Goal: Task Accomplishment & Management: Manage account settings

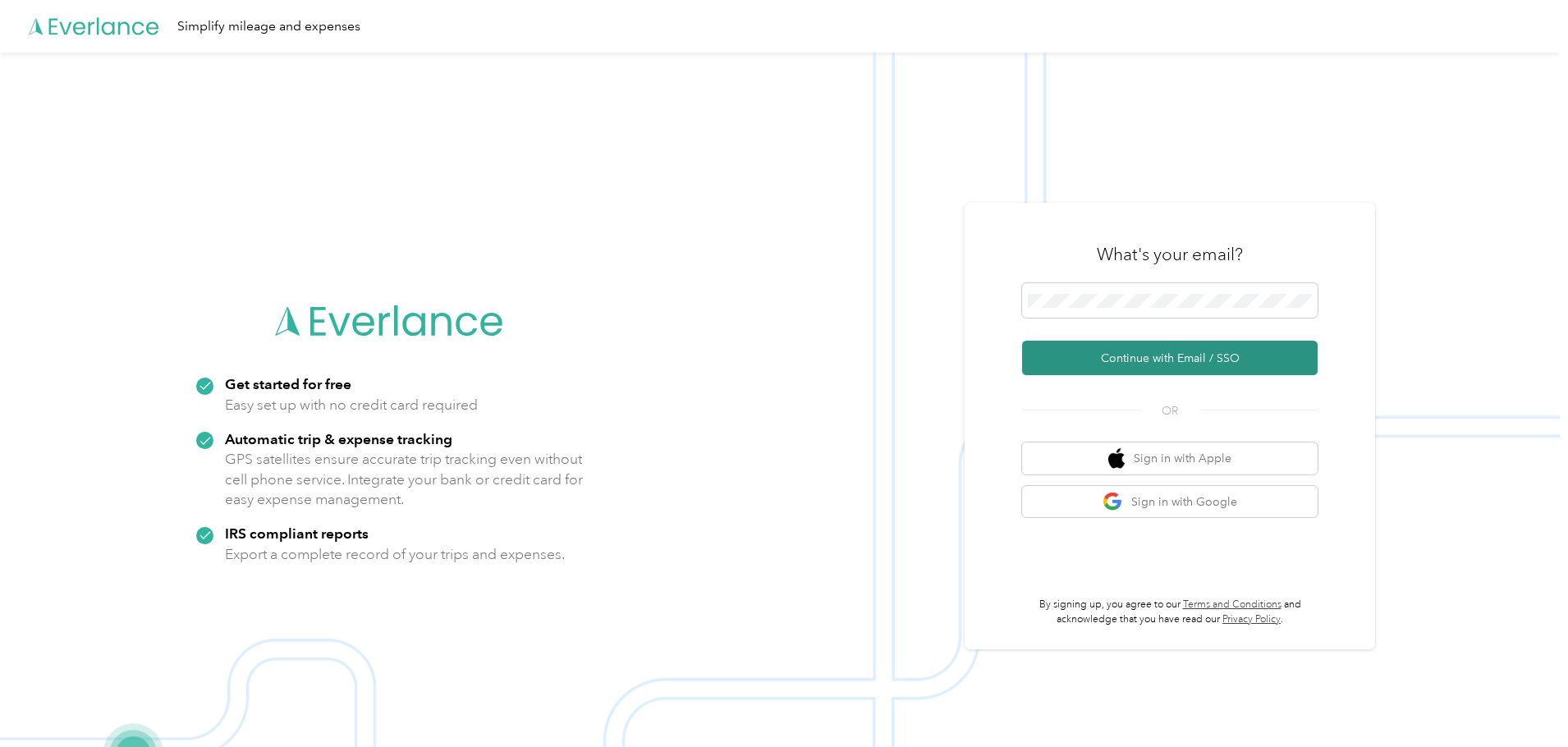
click at [1184, 358] on button "Continue with Email / SSO" at bounding box center [1170, 358] width 295 height 34
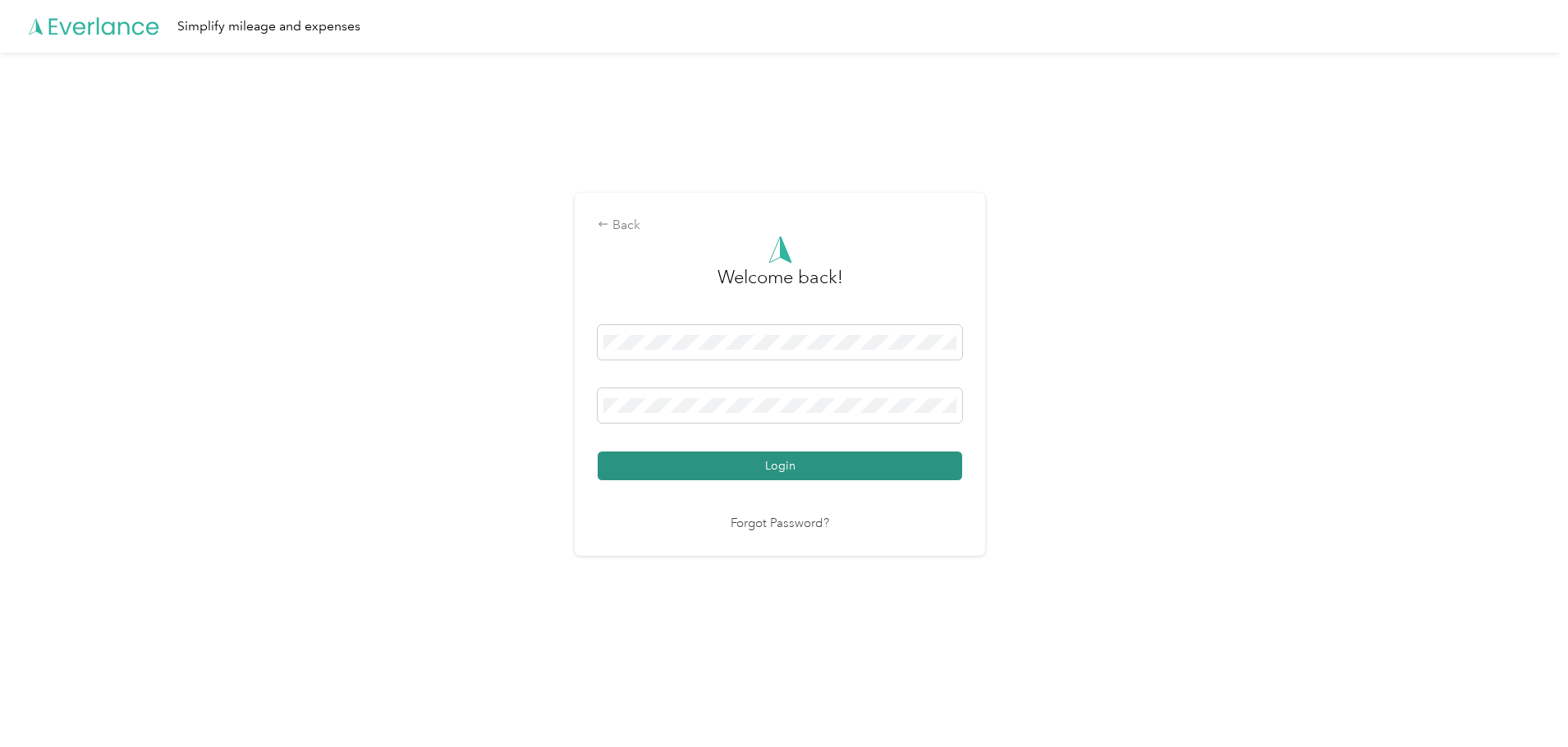
click at [814, 463] on button "Login" at bounding box center [779, 466] width 365 height 28
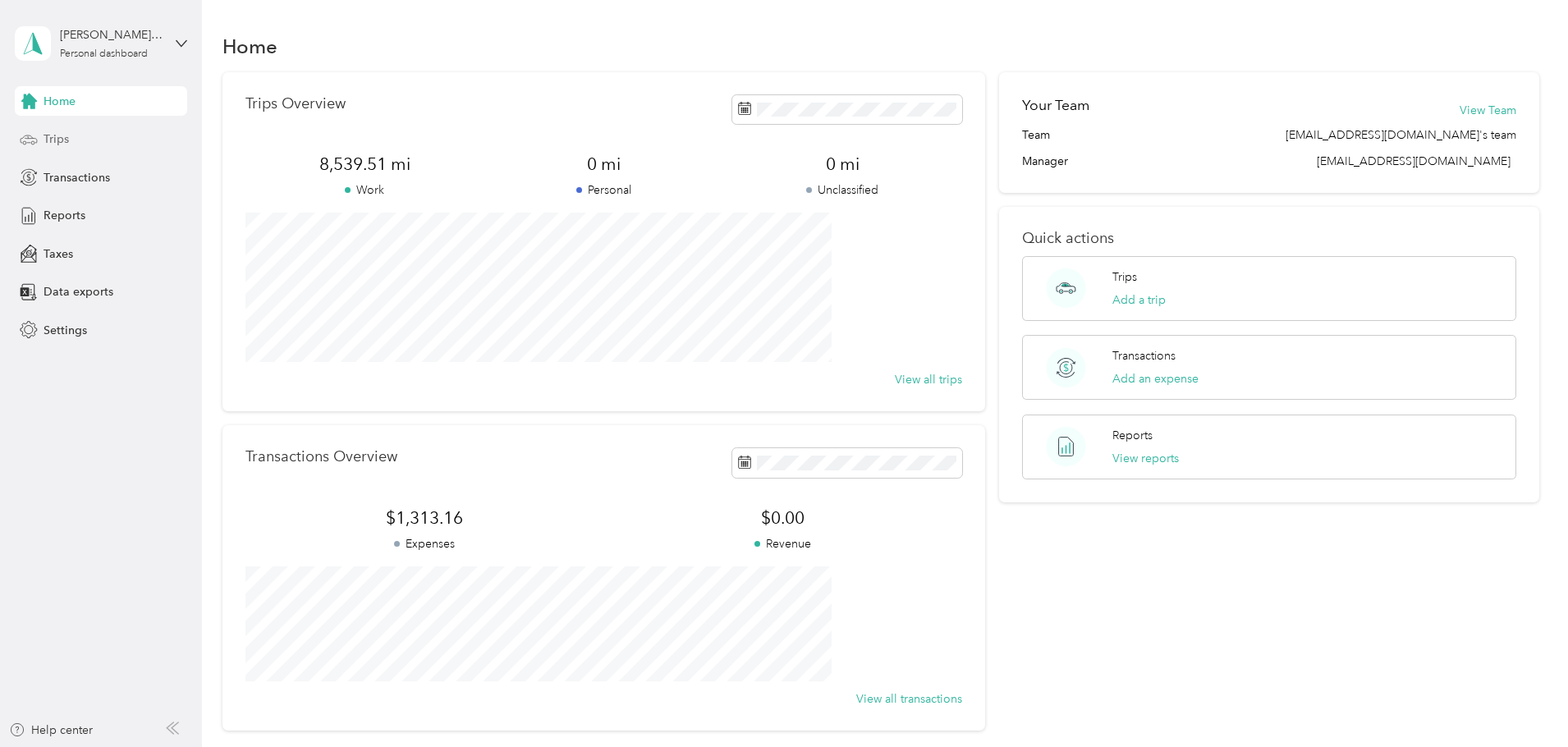
click at [40, 135] on div "Trips" at bounding box center [101, 139] width 172 height 29
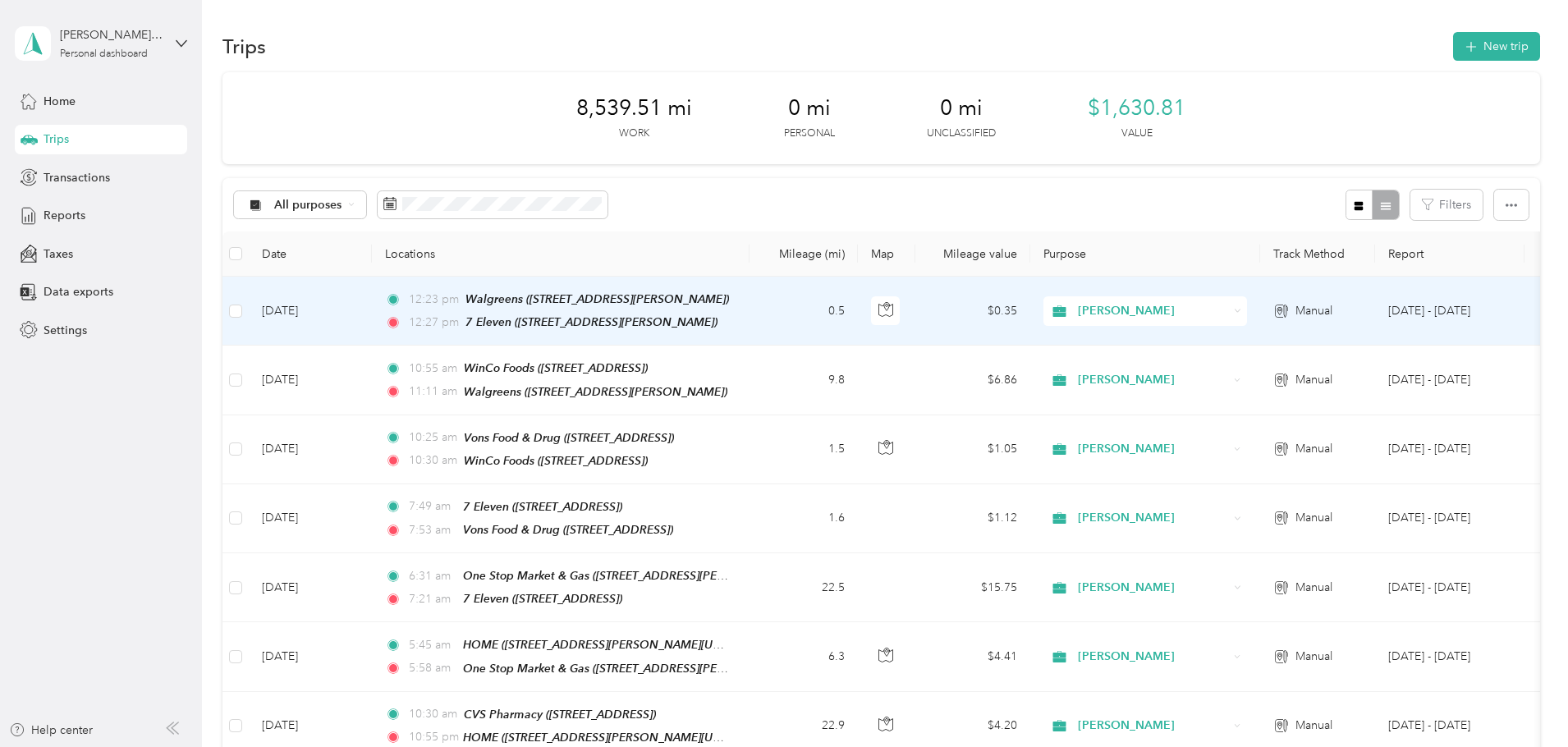
click at [858, 324] on td "0.5" at bounding box center [804, 311] width 108 height 69
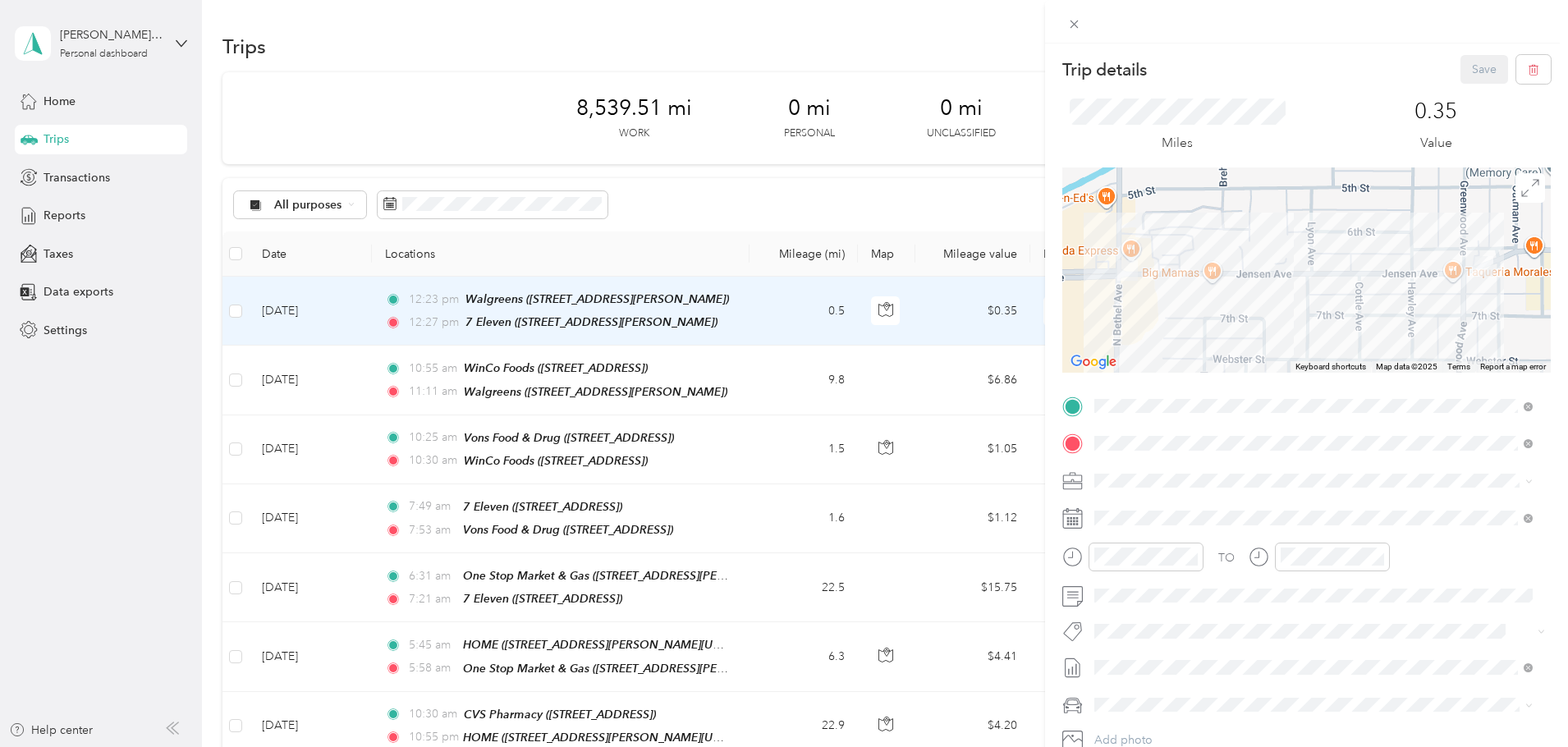
click at [806, 238] on div "Trip details Save This trip cannot be edited because it is either under review,…" at bounding box center [784, 373] width 1568 height 747
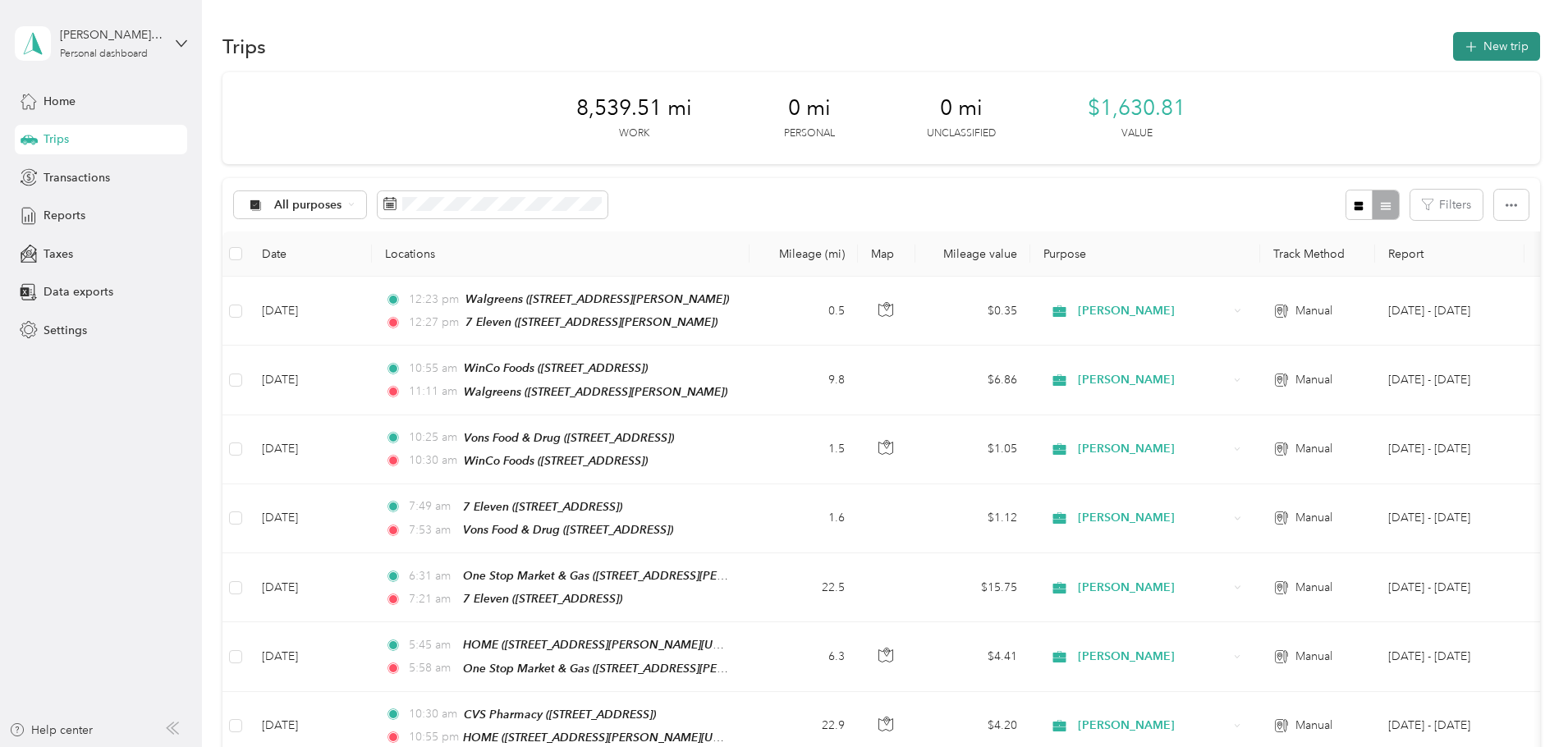
click at [1453, 47] on button "New trip" at bounding box center [1497, 46] width 87 height 28
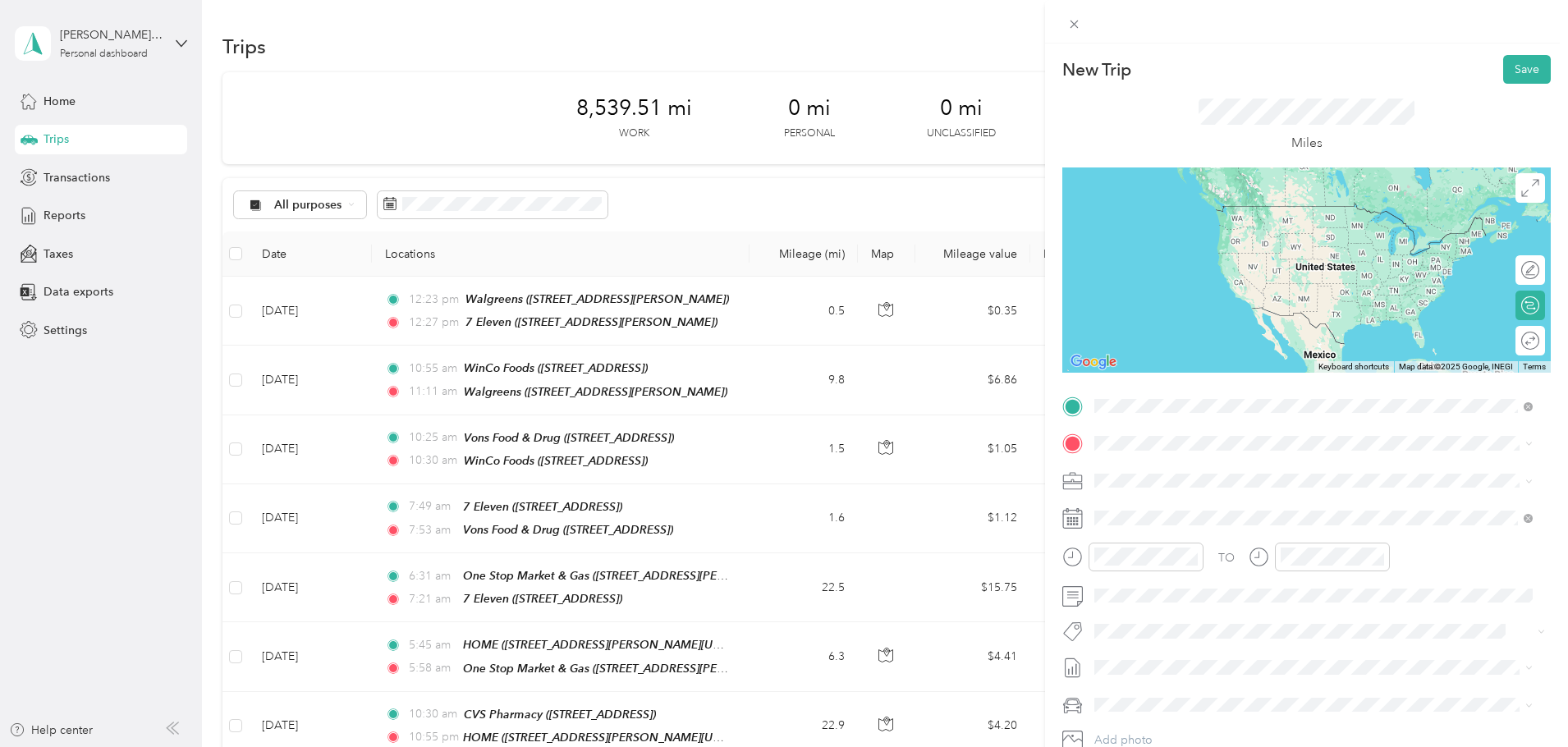
click at [1188, 499] on span "[STREET_ADDRESS][PERSON_NAME]" at bounding box center [1223, 495] width 195 height 14
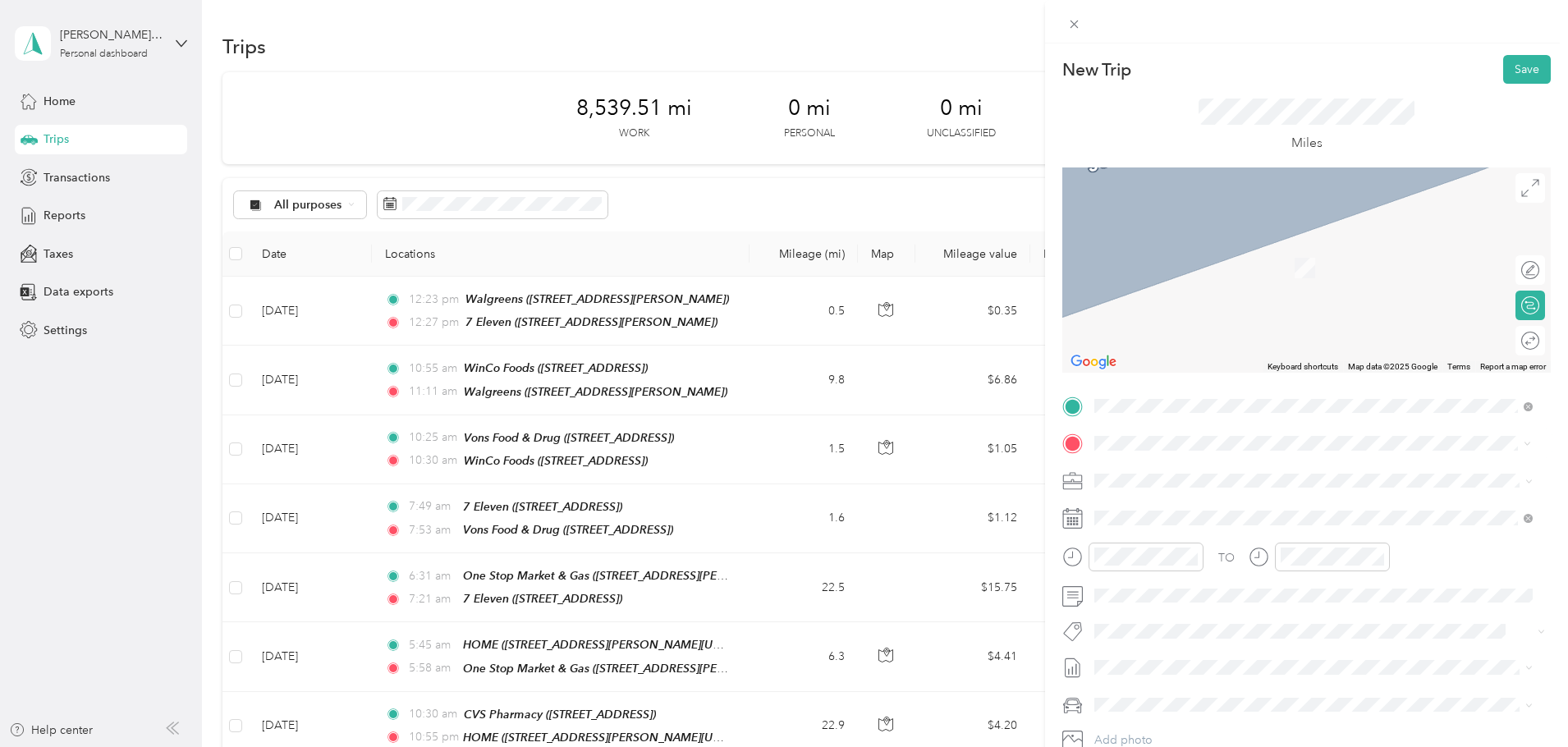
click at [1215, 514] on div "HOME [STREET_ADDRESS][PERSON_NAME][US_STATE]" at bounding box center [1254, 515] width 256 height 34
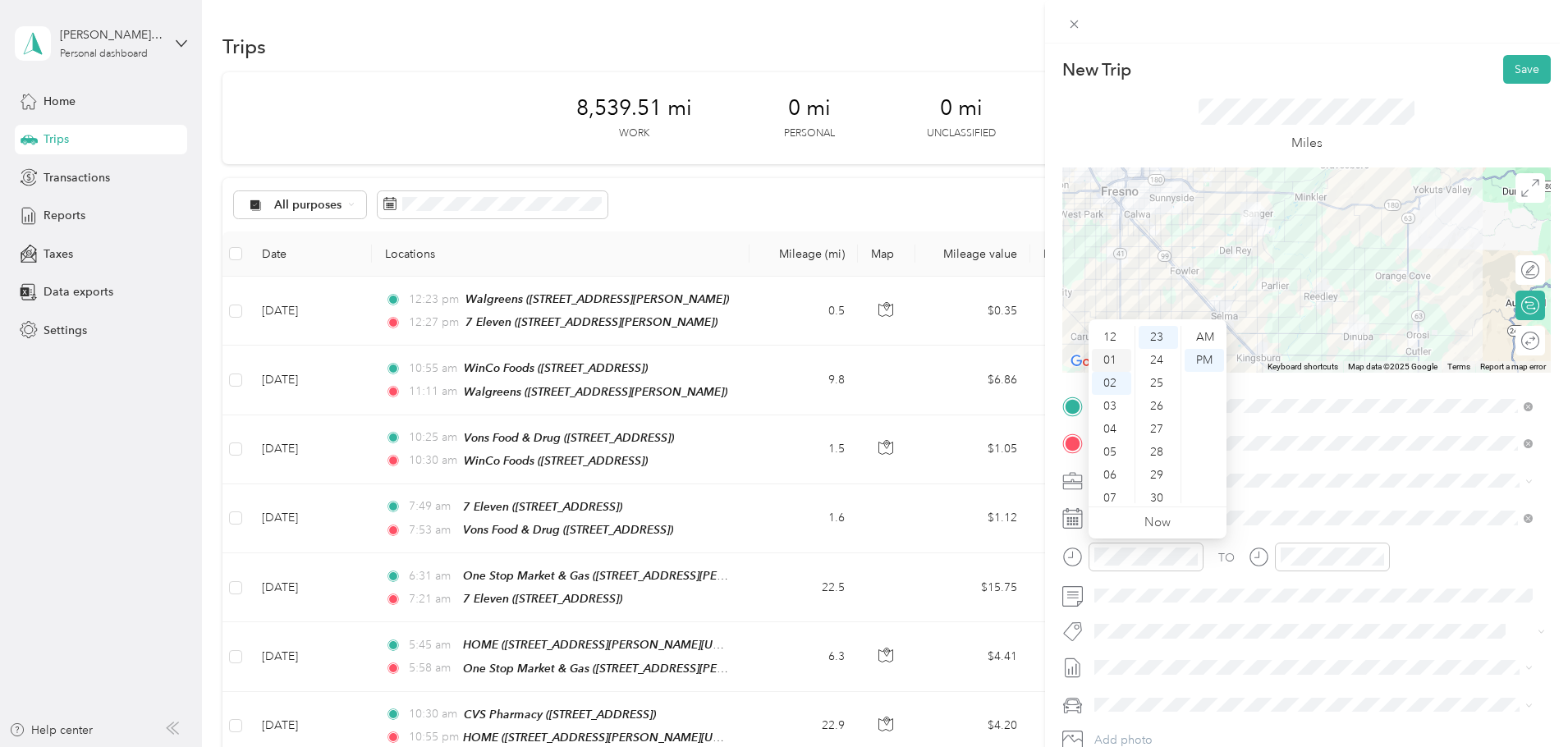
click at [1115, 364] on div "01" at bounding box center [1112, 361] width 40 height 23
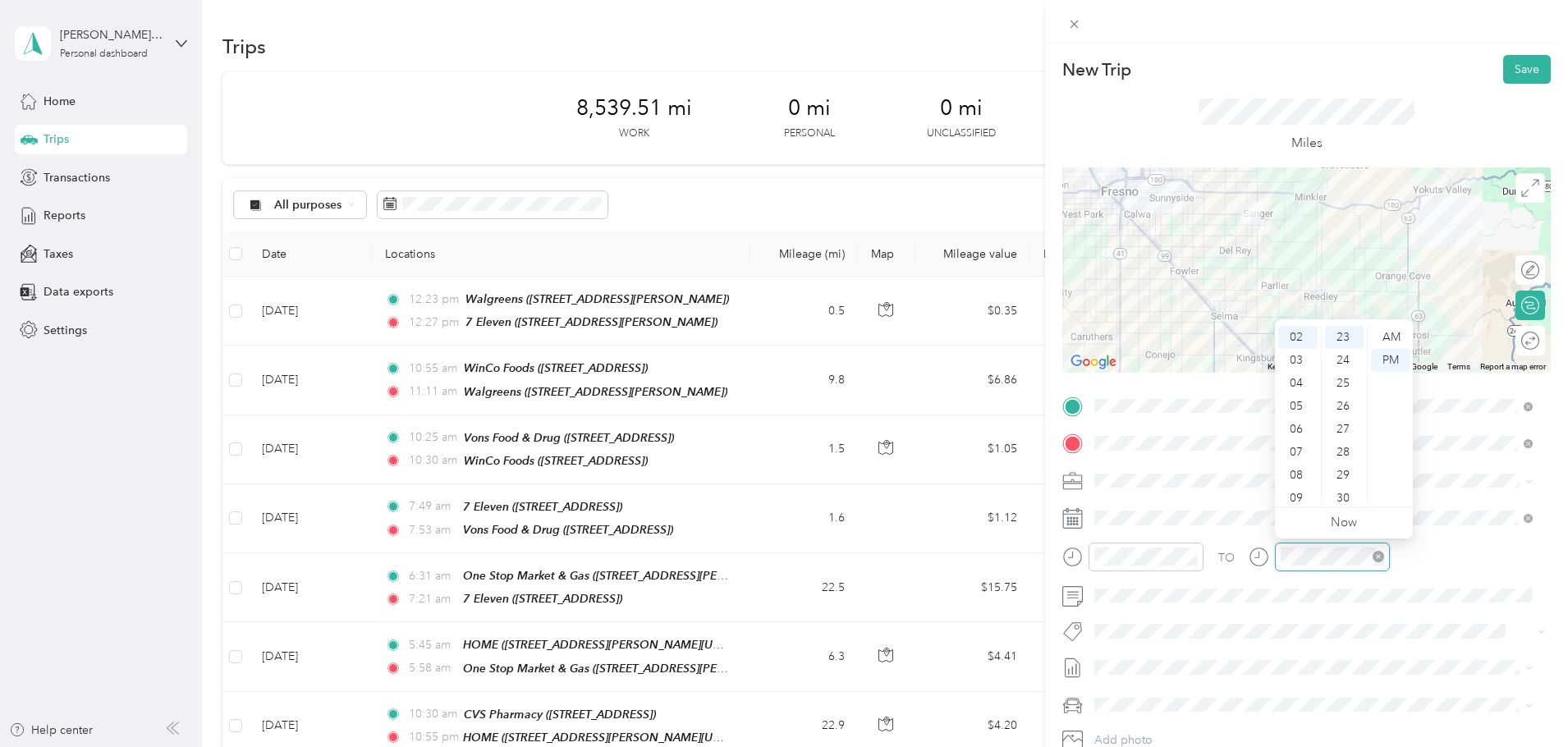
scroll to position [528, 0]
click at [1350, 382] on div "25" at bounding box center [1345, 383] width 40 height 23
click at [1304, 381] on div "02" at bounding box center [1298, 383] width 40 height 23
click at [1304, 357] on div "01" at bounding box center [1298, 361] width 40 height 23
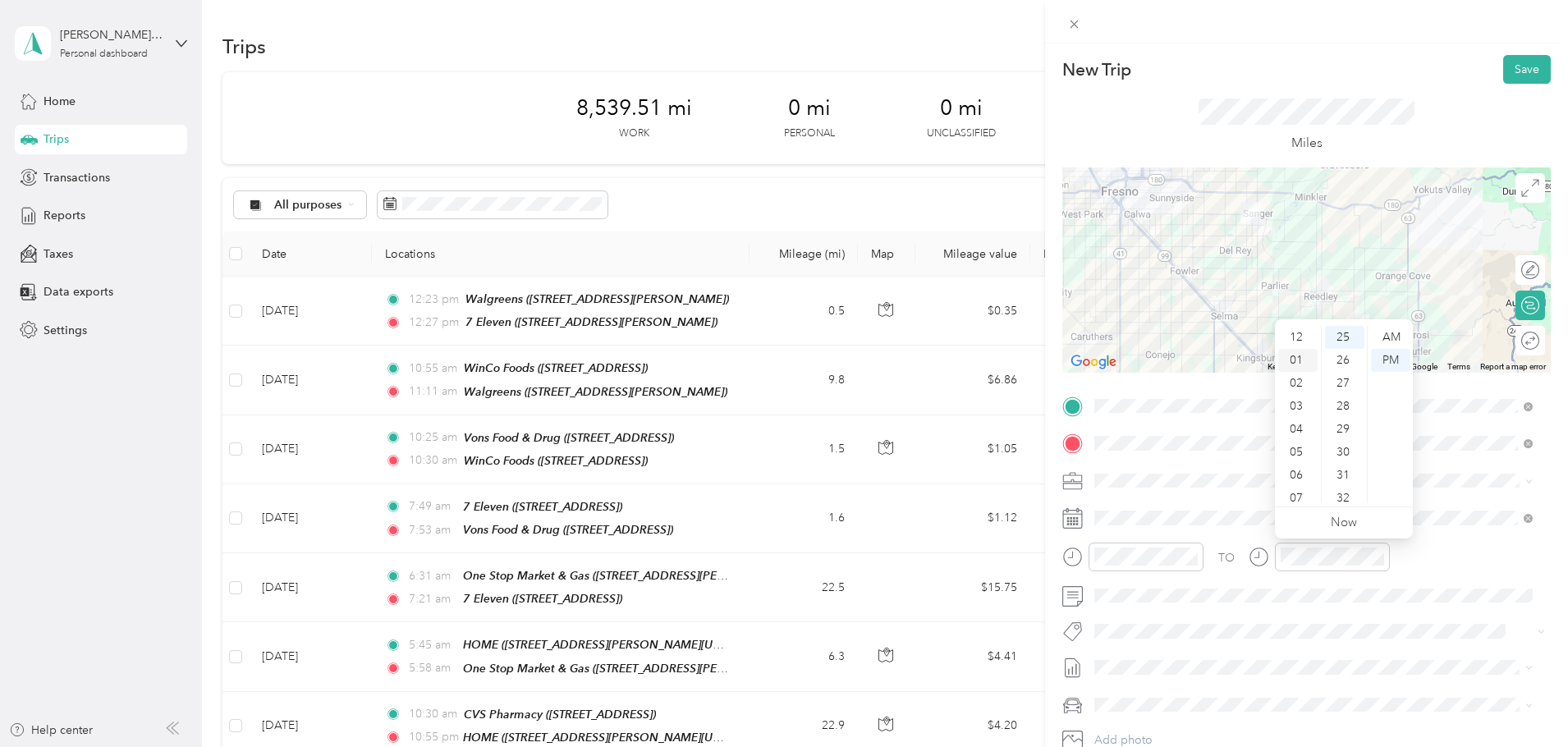
scroll to position [23, 0]
click at [1408, 44] on div "New Trip Save This trip cannot be edited because it is either under review, app…" at bounding box center [1307, 417] width 523 height 747
click at [1513, 71] on button "Save" at bounding box center [1527, 69] width 47 height 28
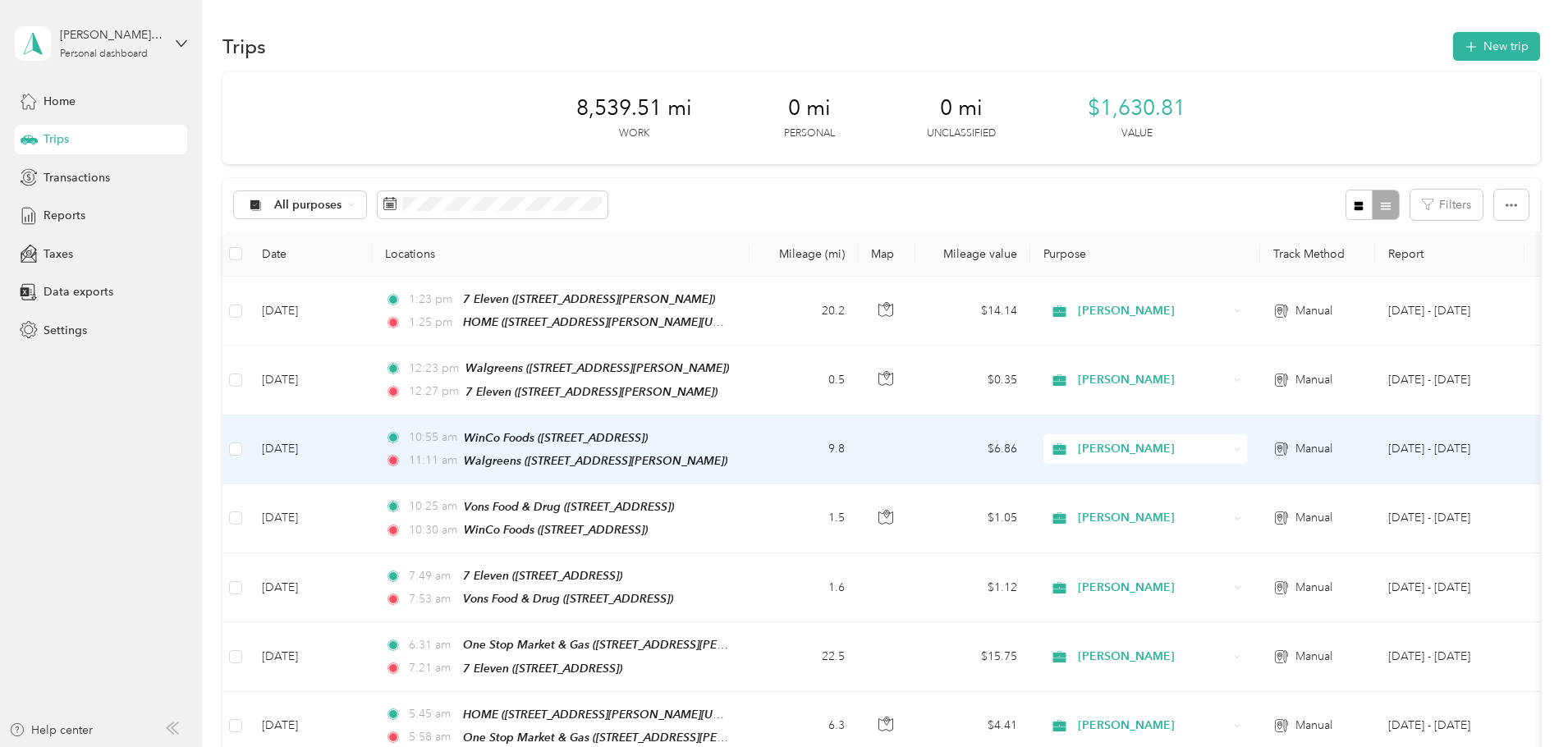
click at [858, 451] on td "9.8" at bounding box center [804, 450] width 108 height 69
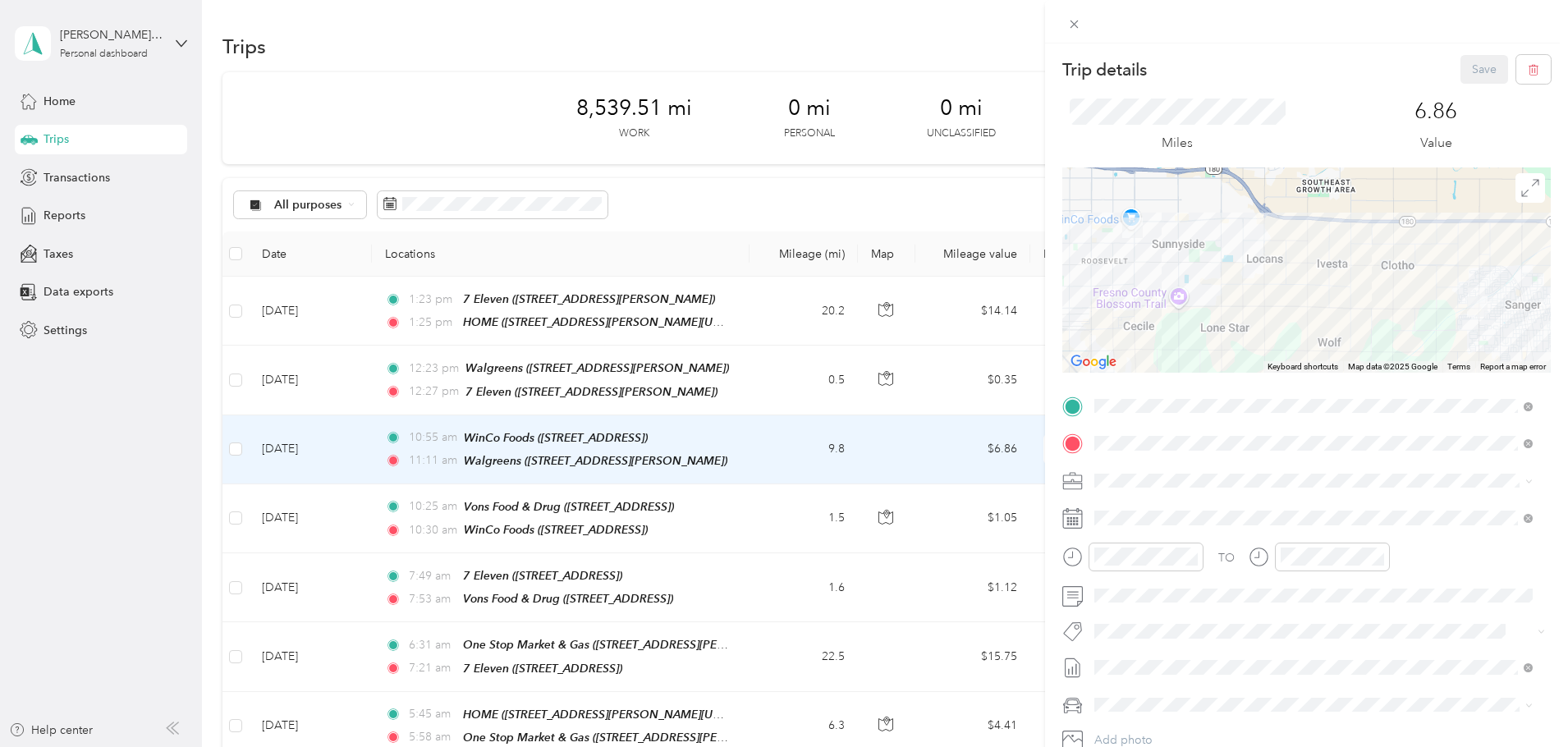
click at [887, 533] on div "Trip details Save This trip cannot be edited because it is either under review,…" at bounding box center [784, 373] width 1568 height 747
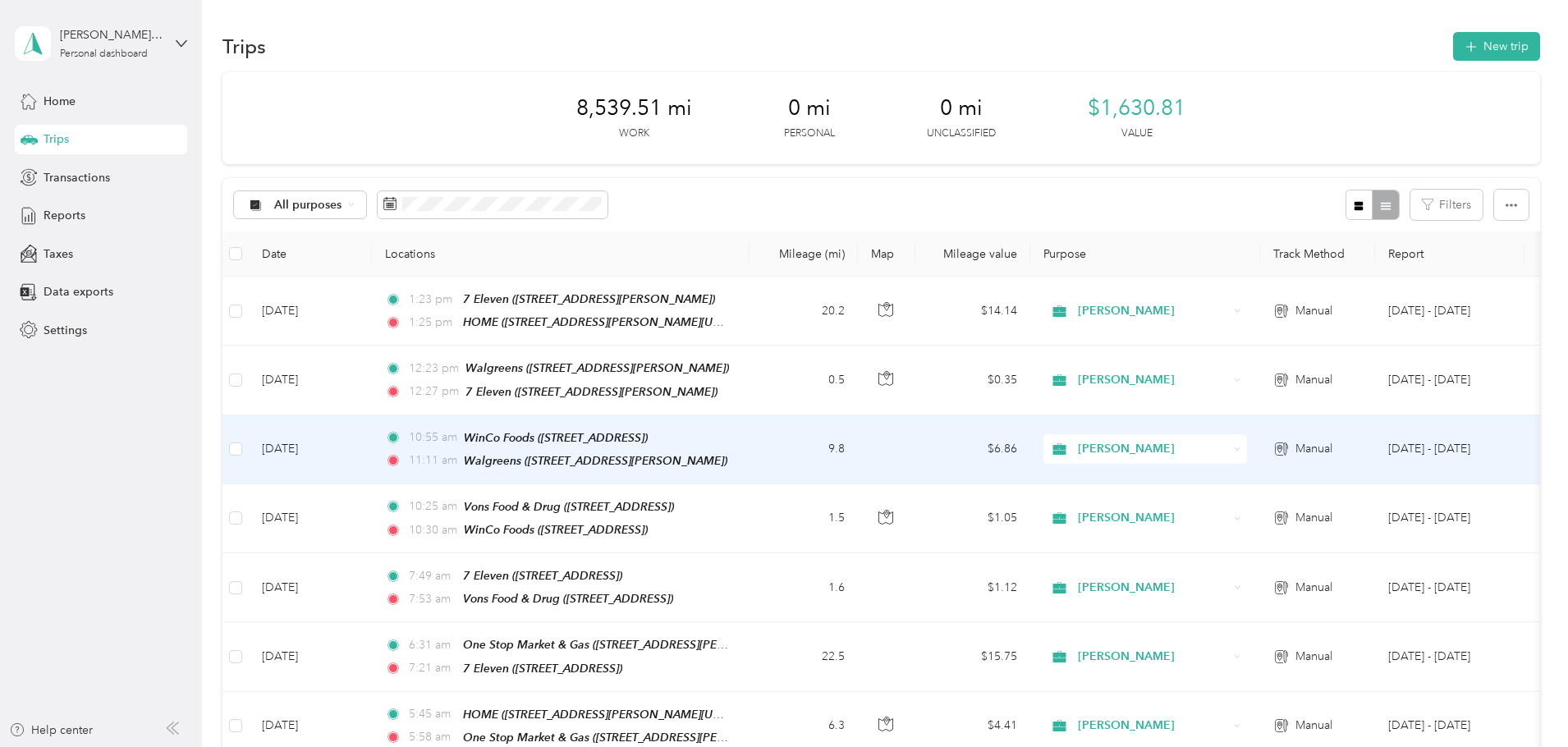
click at [887, 533] on div at bounding box center [784, 373] width 1568 height 747
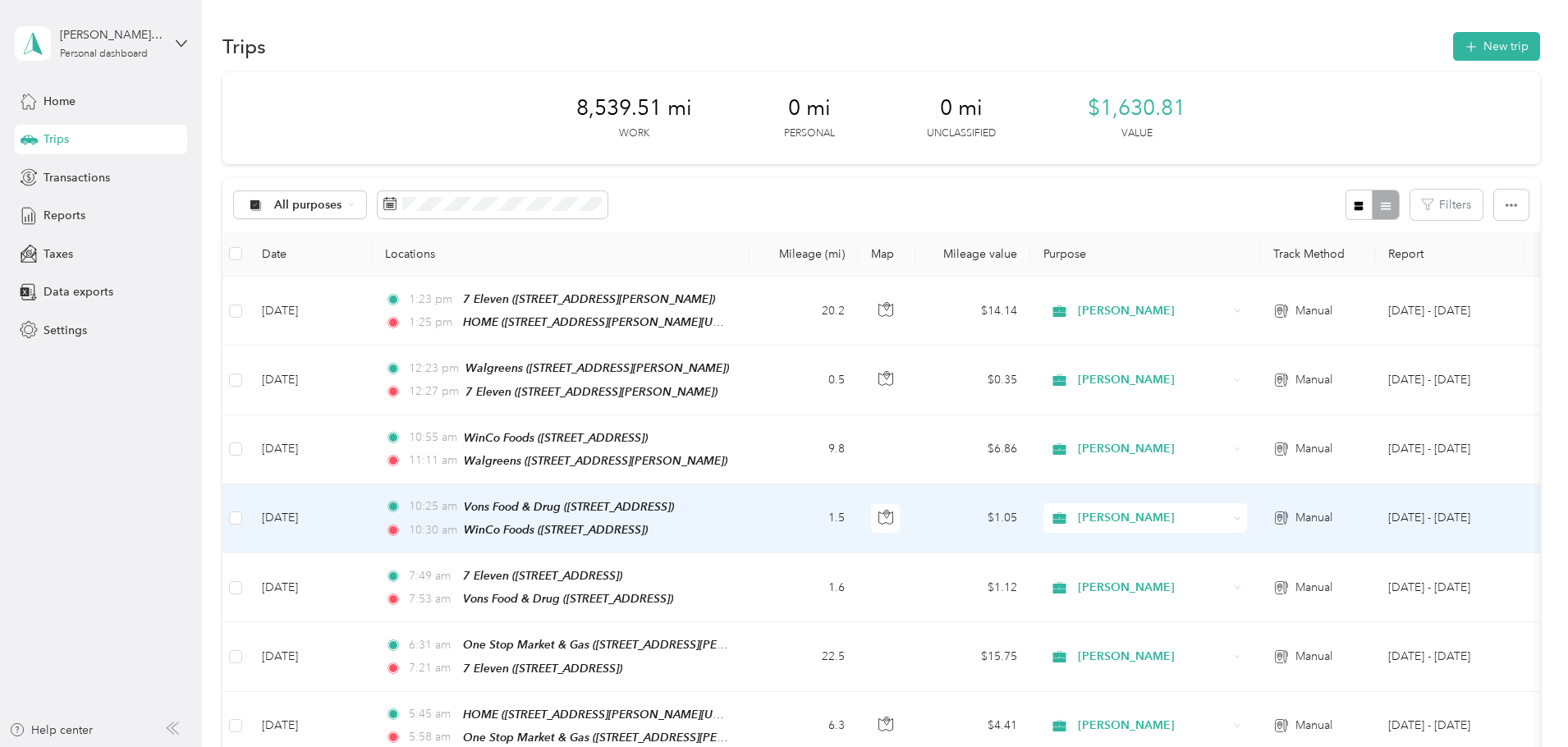
click at [858, 533] on td "1.5" at bounding box center [804, 519] width 108 height 69
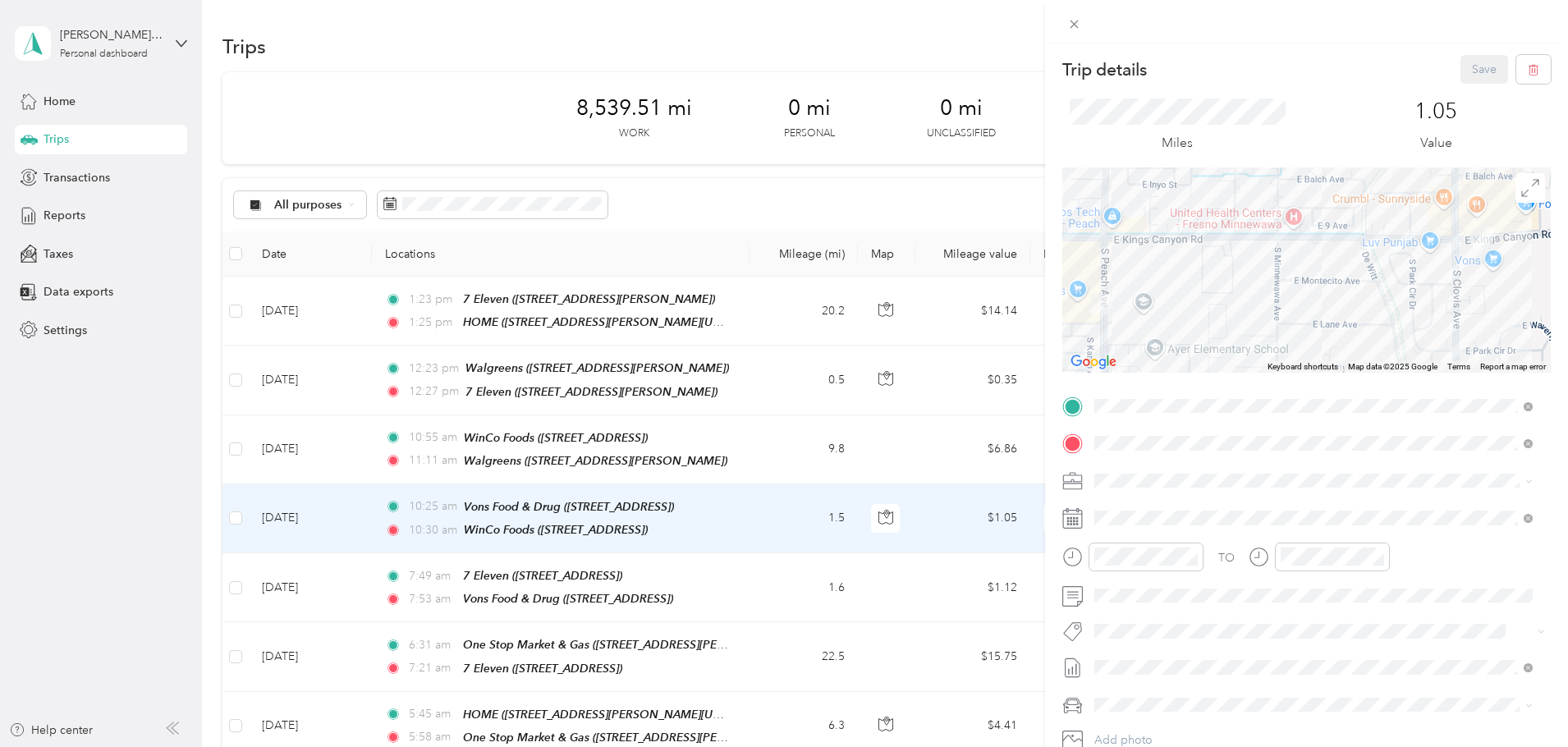
click at [858, 589] on div "Trip details Save This trip cannot be edited because it is either under review,…" at bounding box center [784, 373] width 1568 height 747
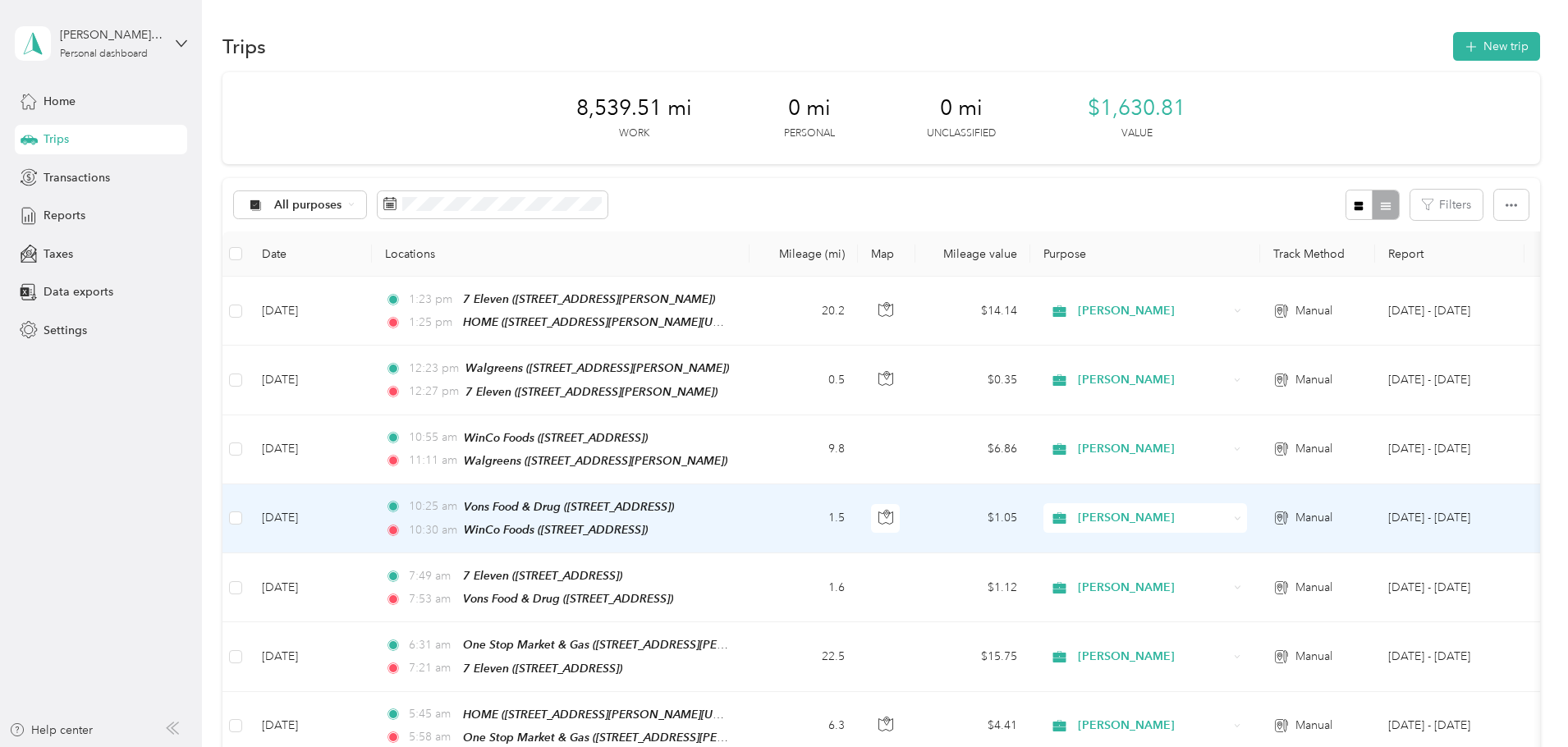
click at [858, 589] on div at bounding box center [784, 373] width 1568 height 747
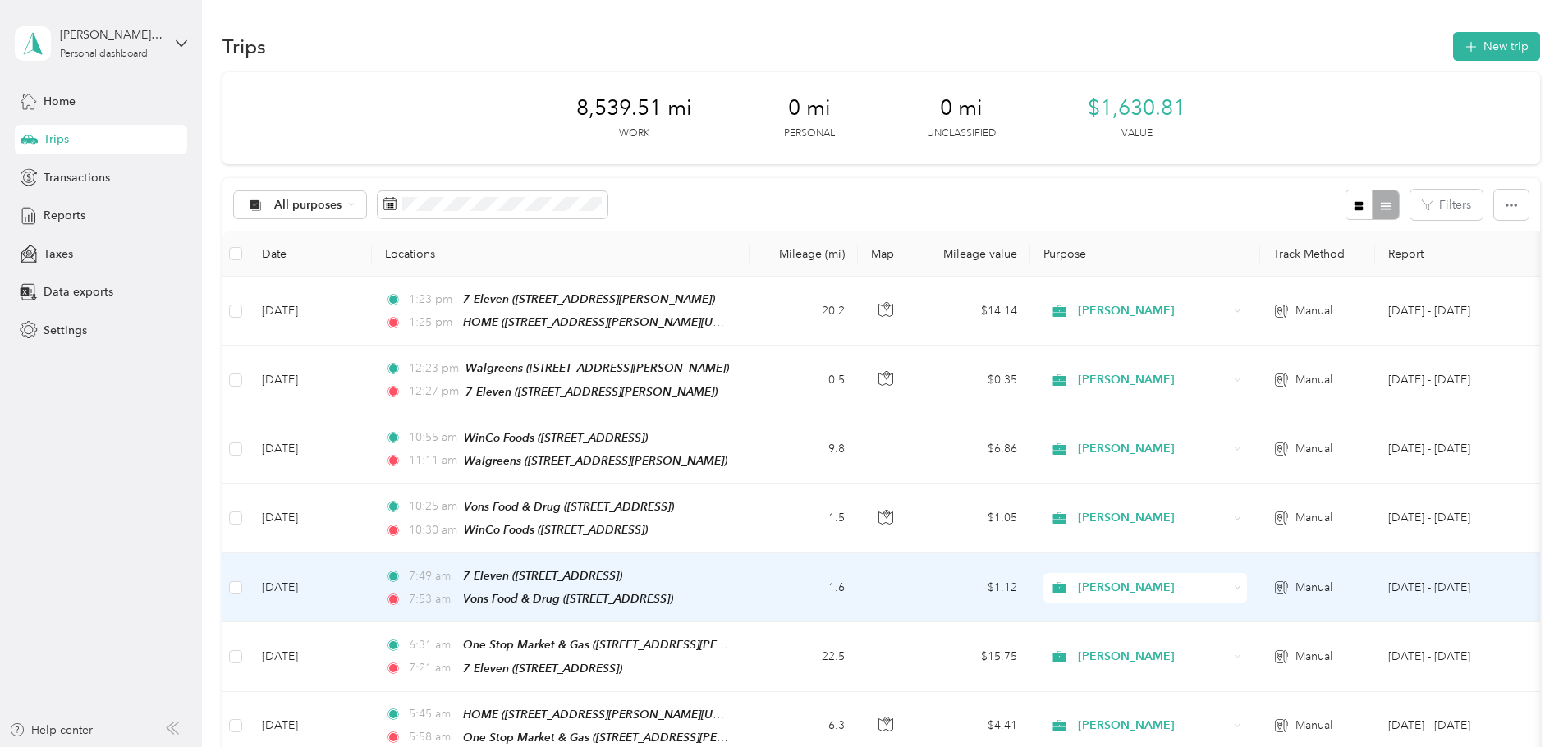
click at [858, 585] on td "1.6" at bounding box center [804, 587] width 108 height 69
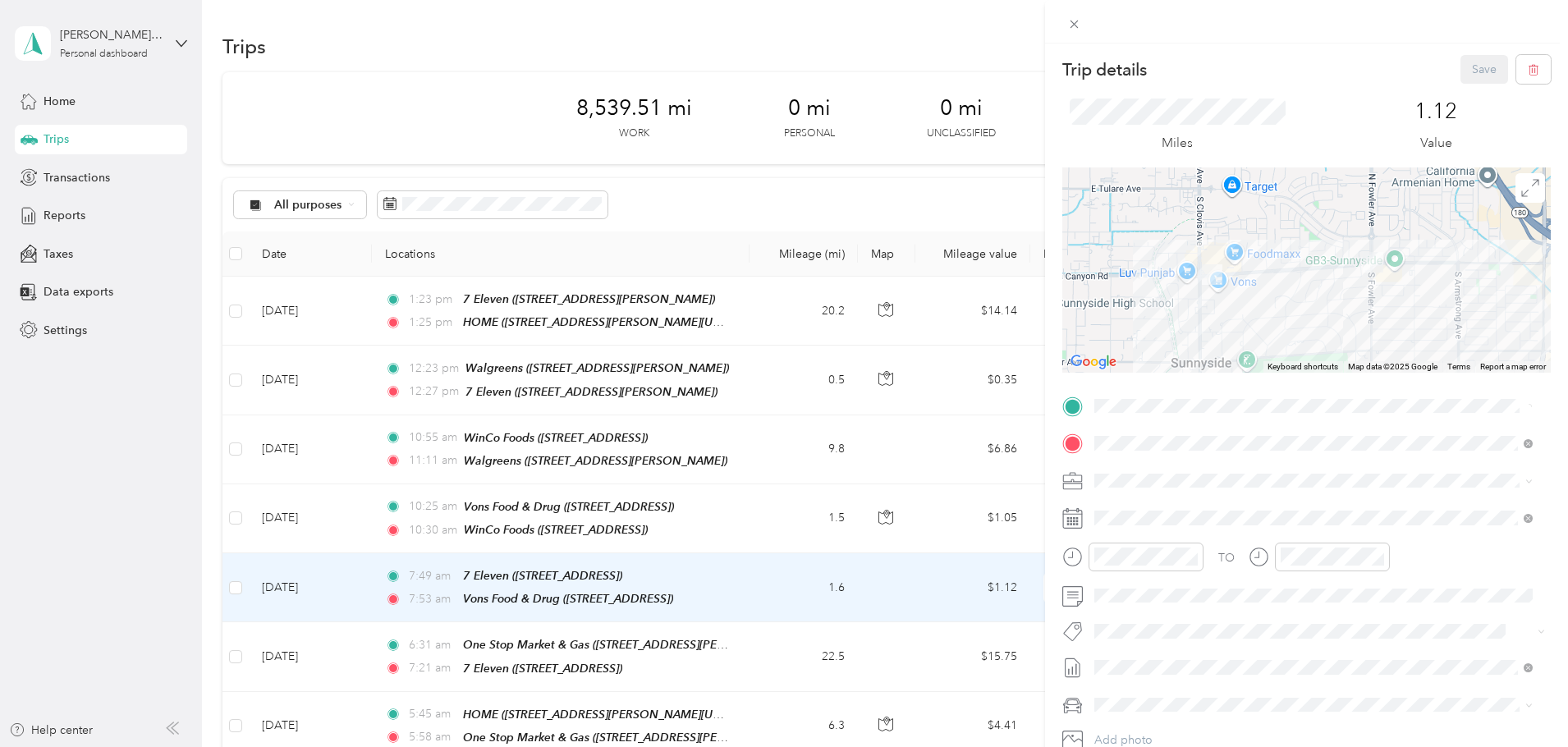
click at [890, 653] on div "Trip details Save This trip cannot be edited because it is either under review,…" at bounding box center [784, 373] width 1568 height 747
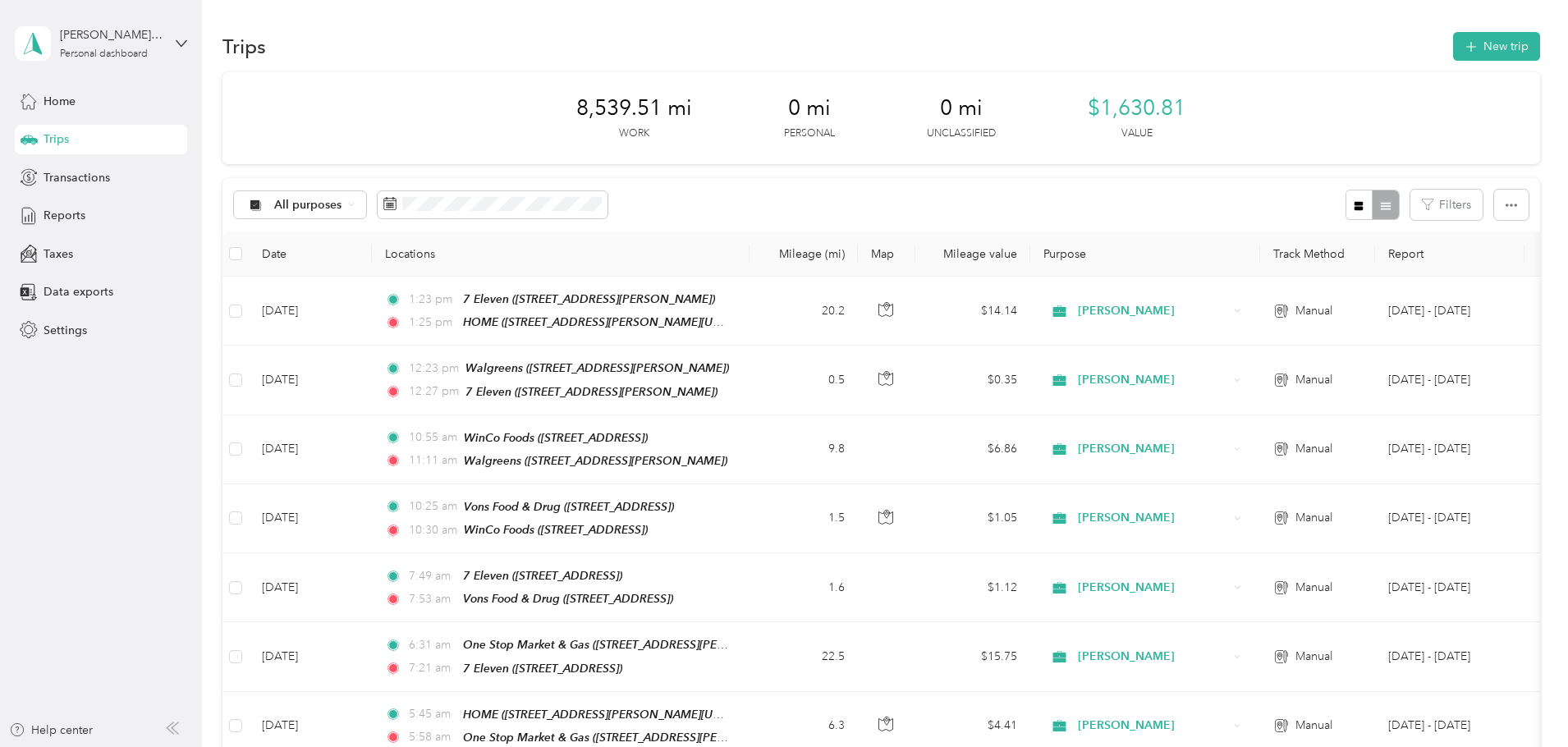
click at [890, 653] on div at bounding box center [784, 373] width 1568 height 747
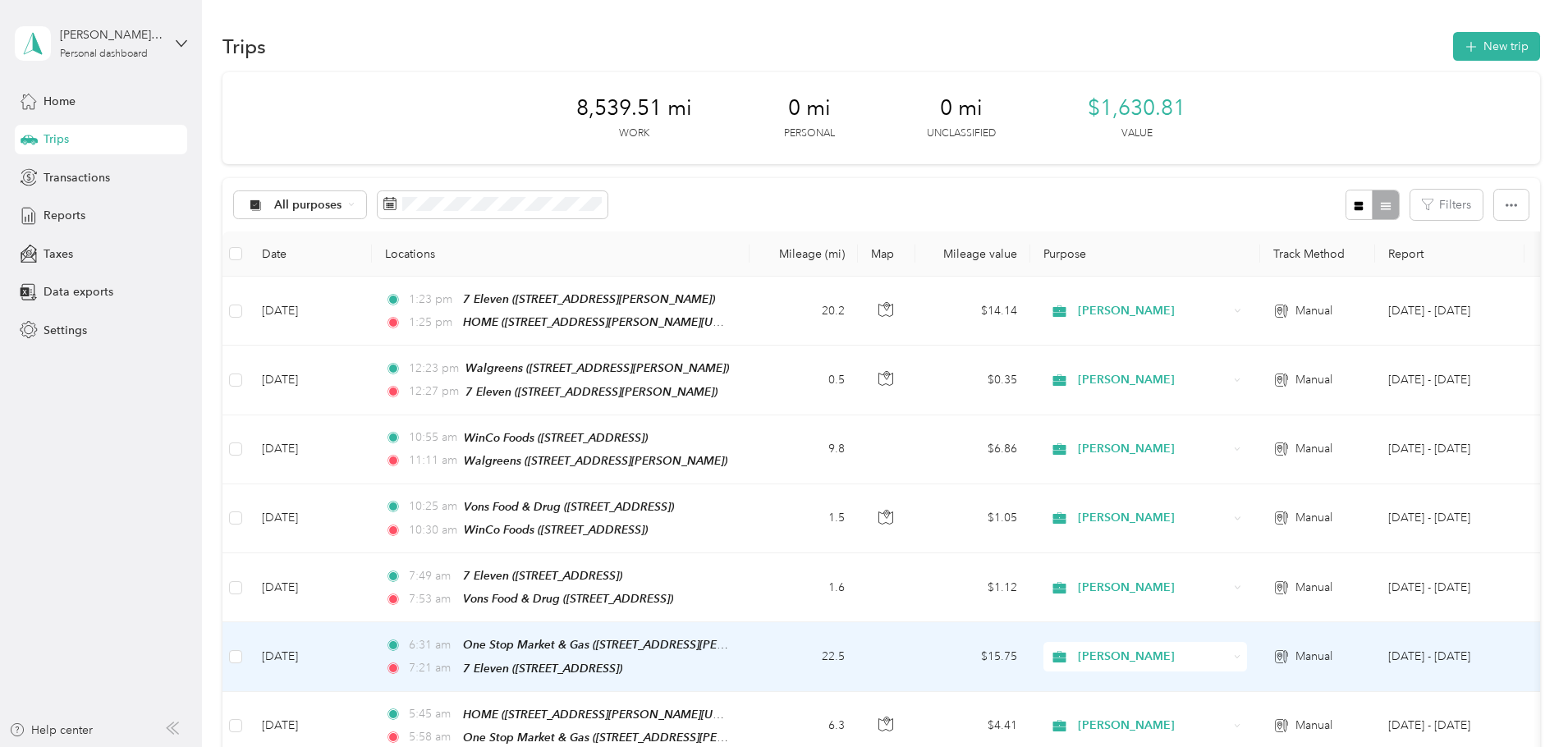
click at [858, 653] on td "22.5" at bounding box center [804, 656] width 108 height 69
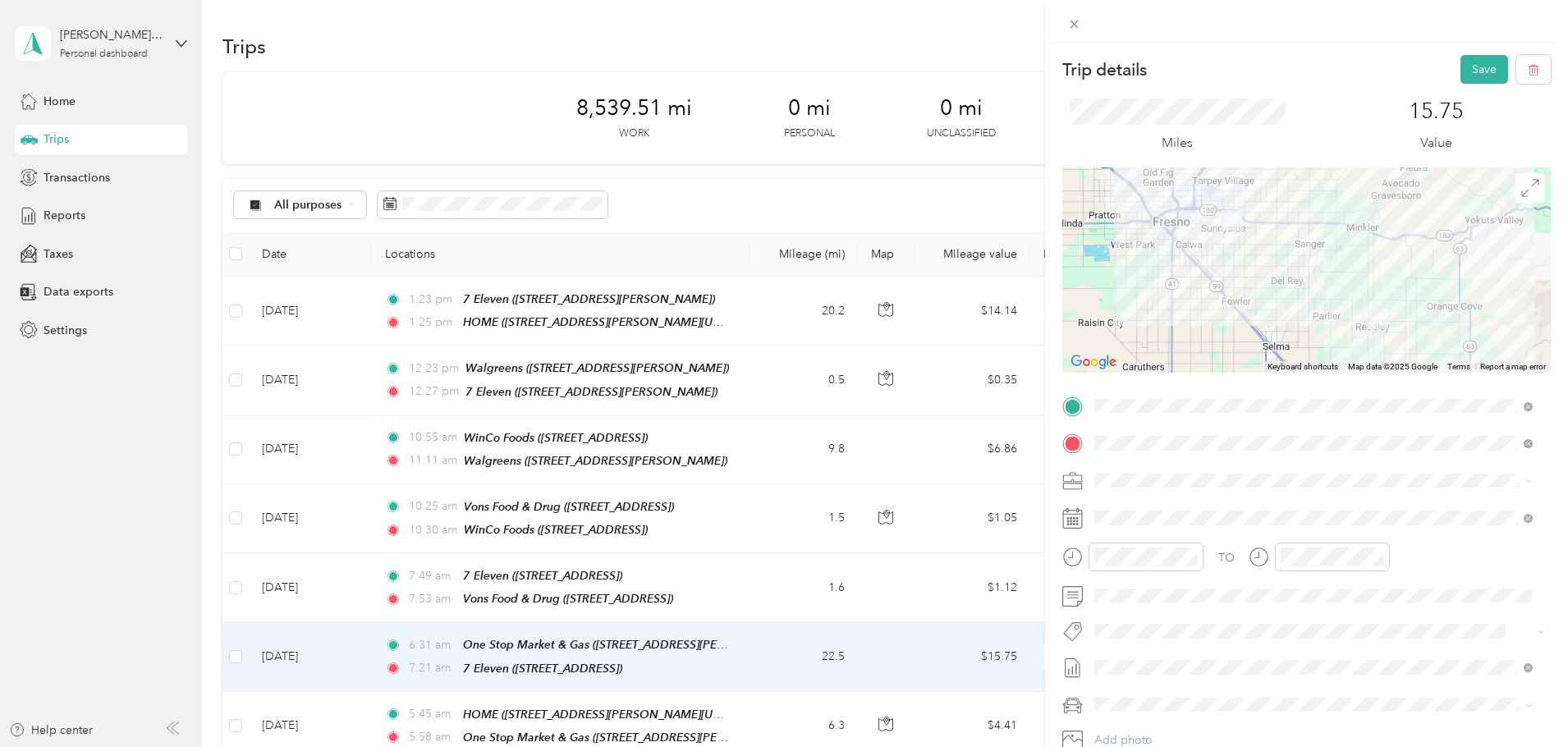
click at [881, 649] on div "Trip details Save This trip cannot be edited because it is either under review,…" at bounding box center [784, 373] width 1568 height 747
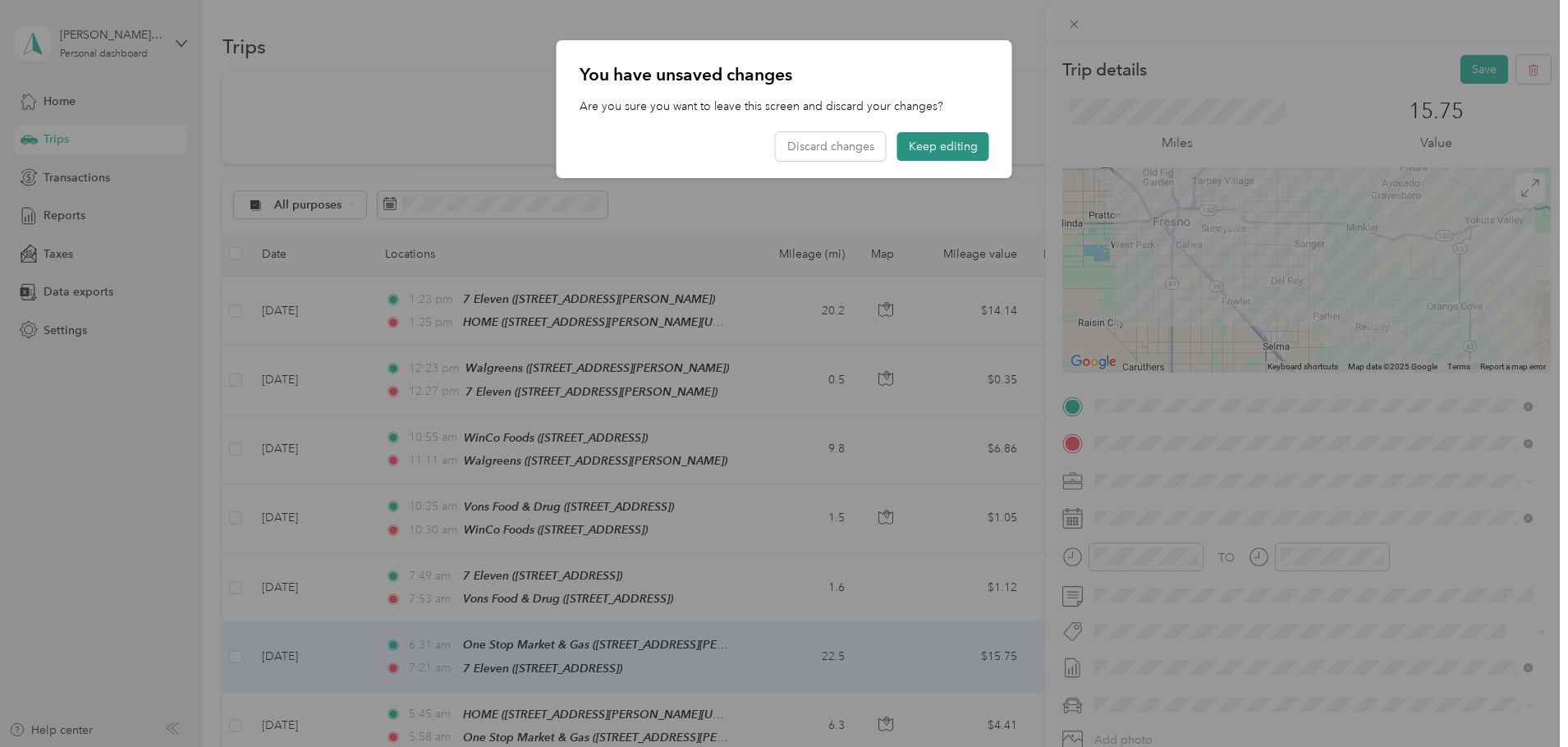
click at [926, 151] on button "Keep editing" at bounding box center [943, 147] width 92 height 28
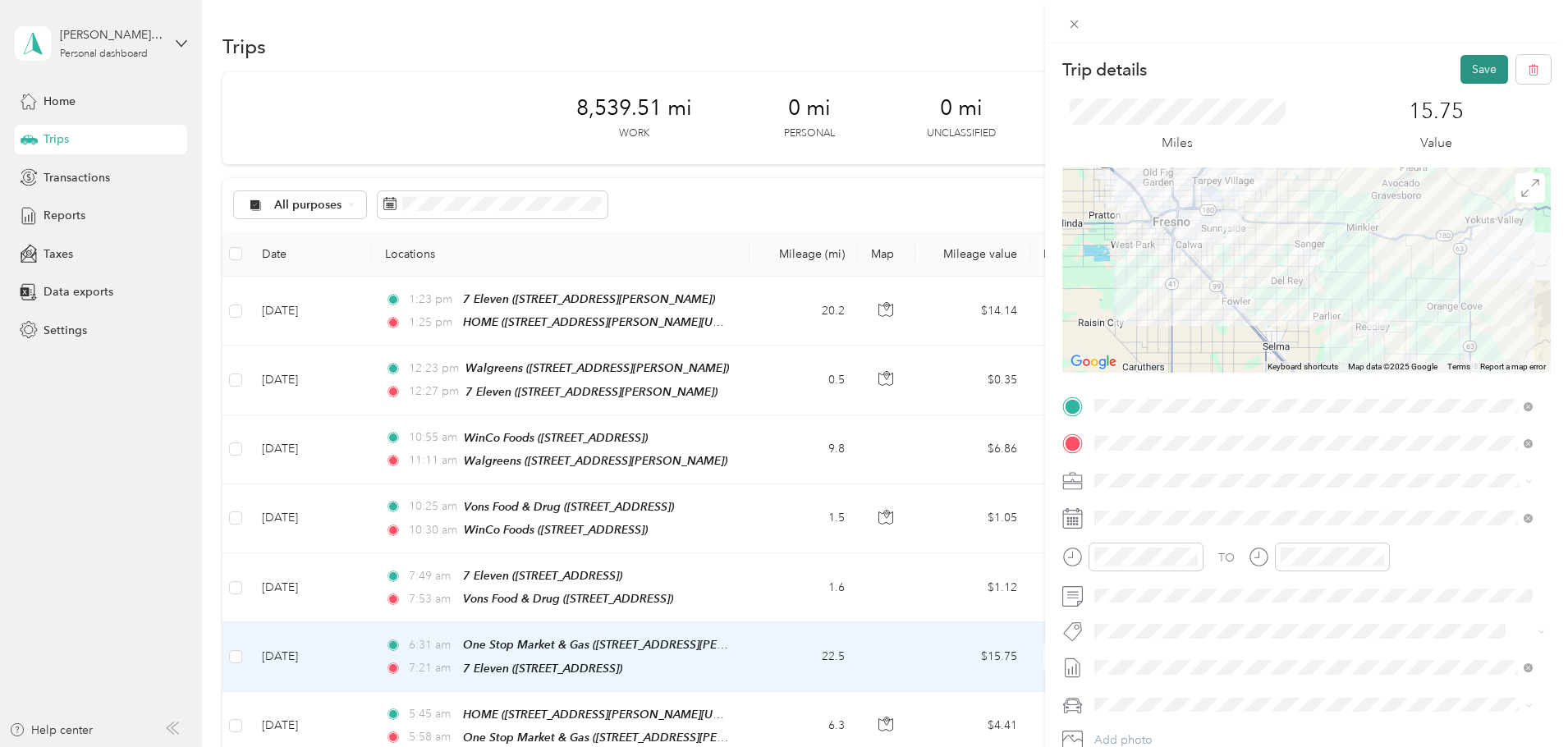
click at [1480, 66] on button "Save" at bounding box center [1485, 69] width 47 height 28
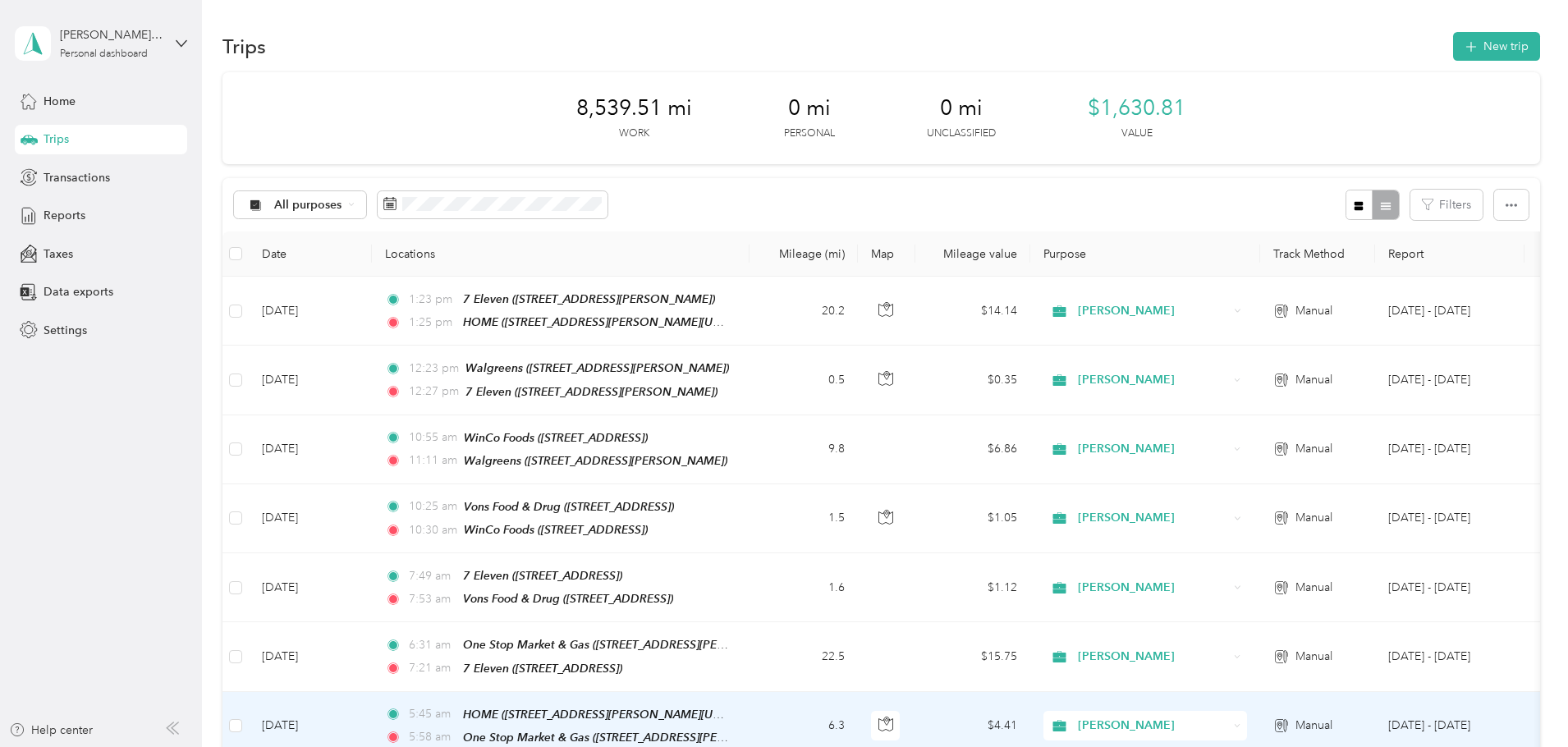
click at [1030, 716] on td "$4.41" at bounding box center [972, 726] width 115 height 69
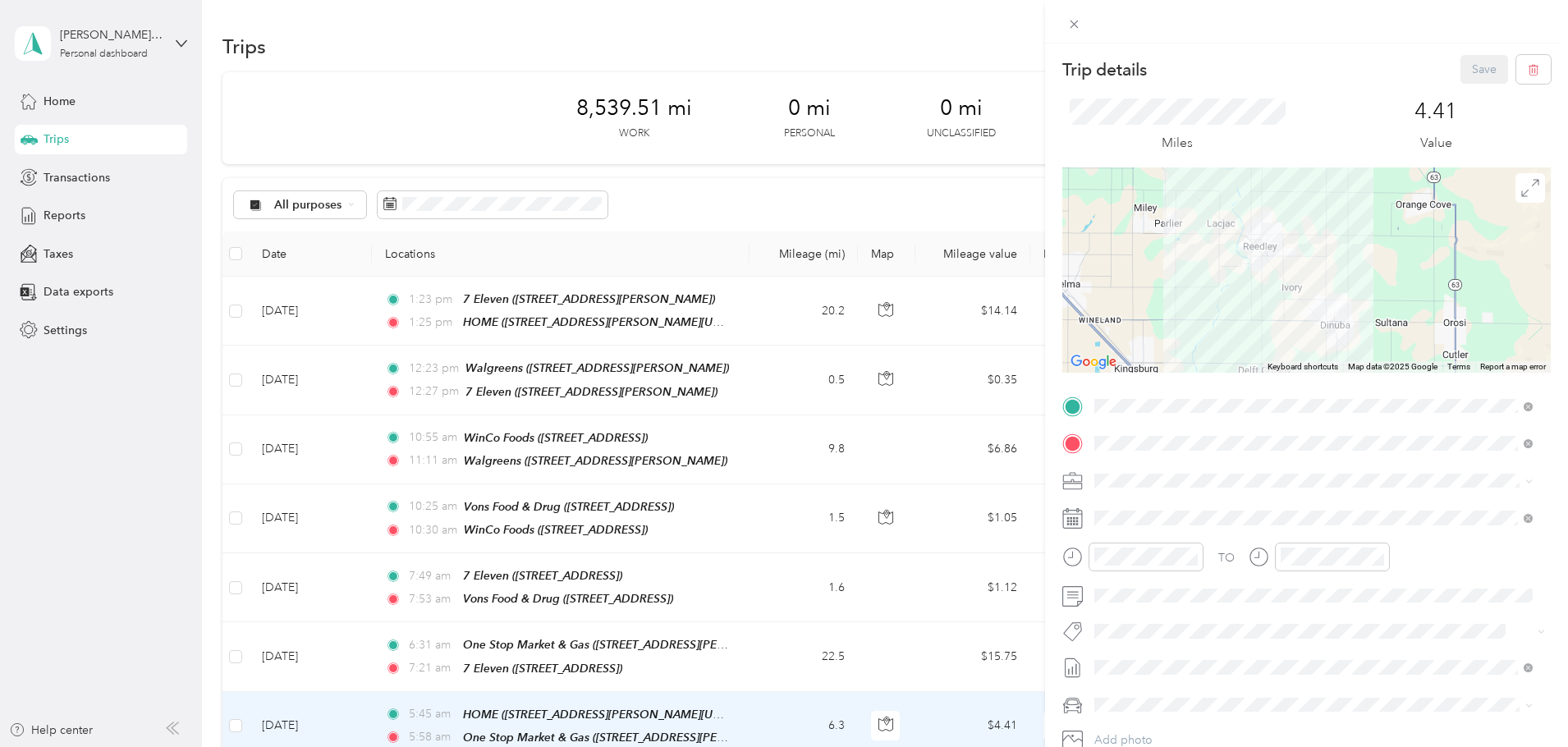
click at [1330, 20] on div at bounding box center [1307, 22] width 523 height 44
